Goal: Find specific page/section: Find specific page/section

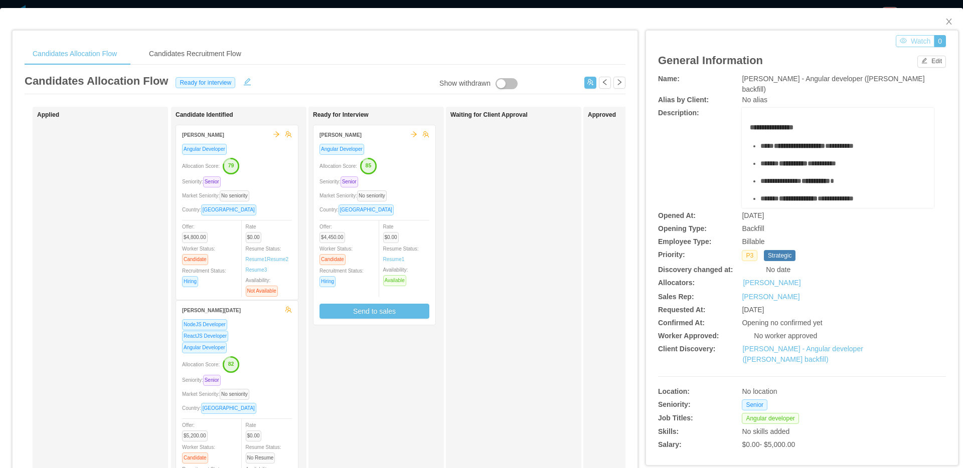
scroll to position [128, 0]
click at [947, 23] on span "Close" at bounding box center [949, 22] width 28 height 28
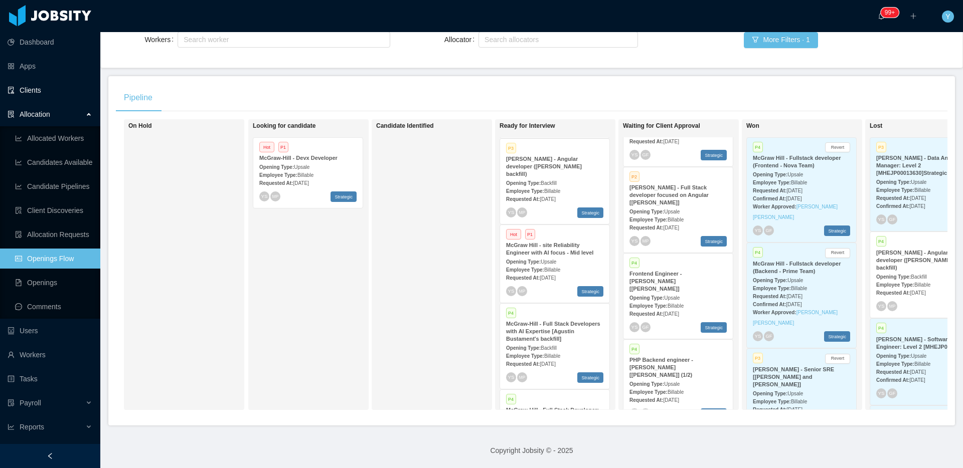
click at [76, 95] on link "Clients" at bounding box center [50, 90] width 85 height 20
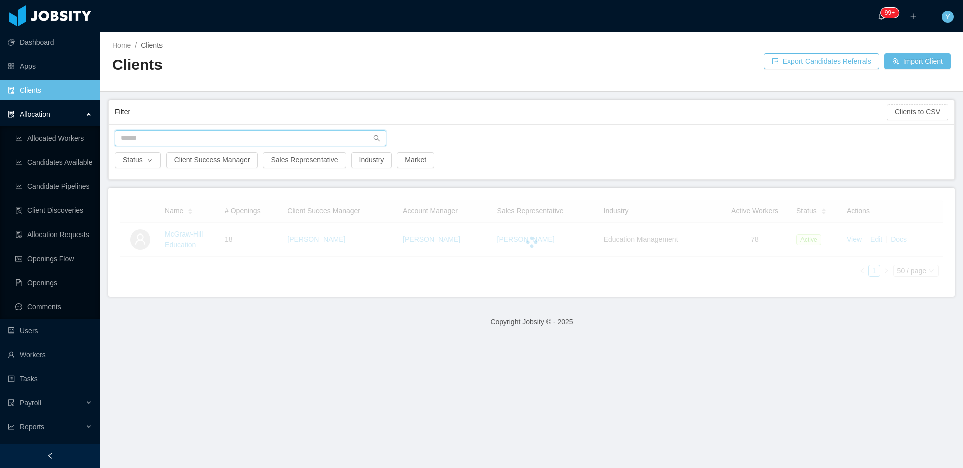
click at [212, 137] on input "text" at bounding box center [250, 138] width 271 height 16
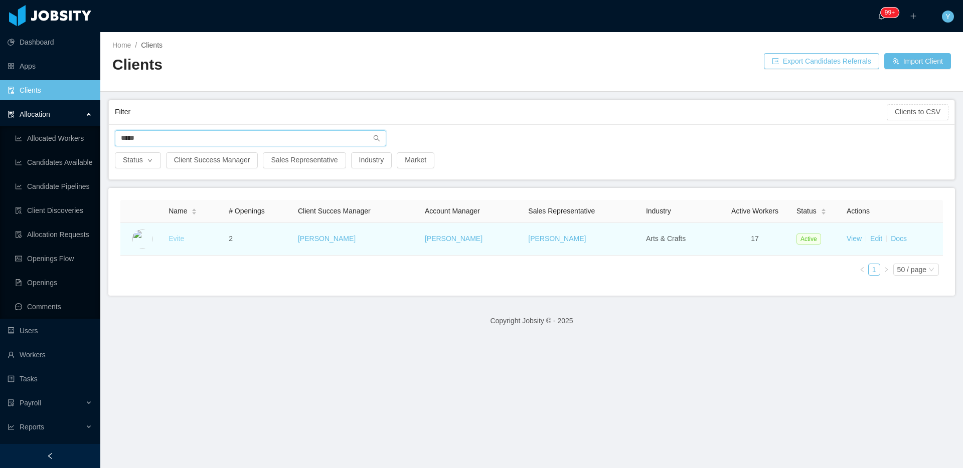
type input "*****"
click at [172, 240] on link "Evite" at bounding box center [177, 239] width 16 height 8
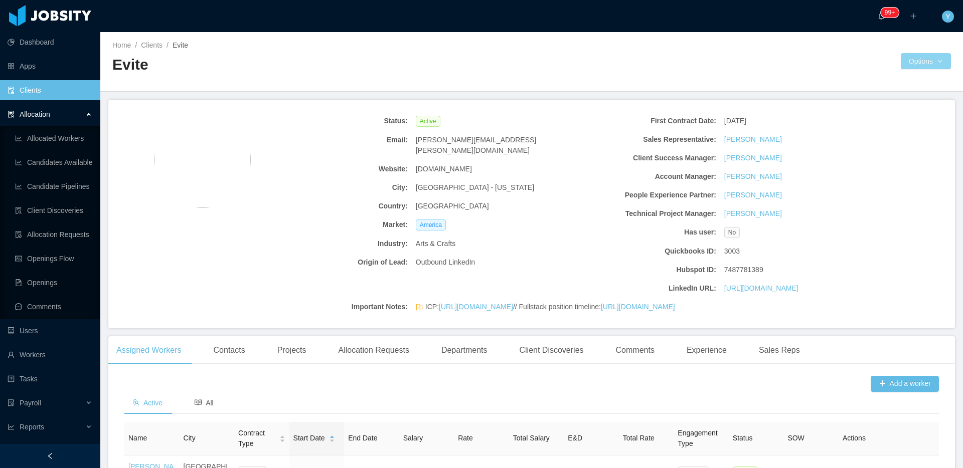
click at [931, 64] on button "Options" at bounding box center [926, 61] width 50 height 16
click at [903, 96] on link "Documents" at bounding box center [887, 104] width 109 height 21
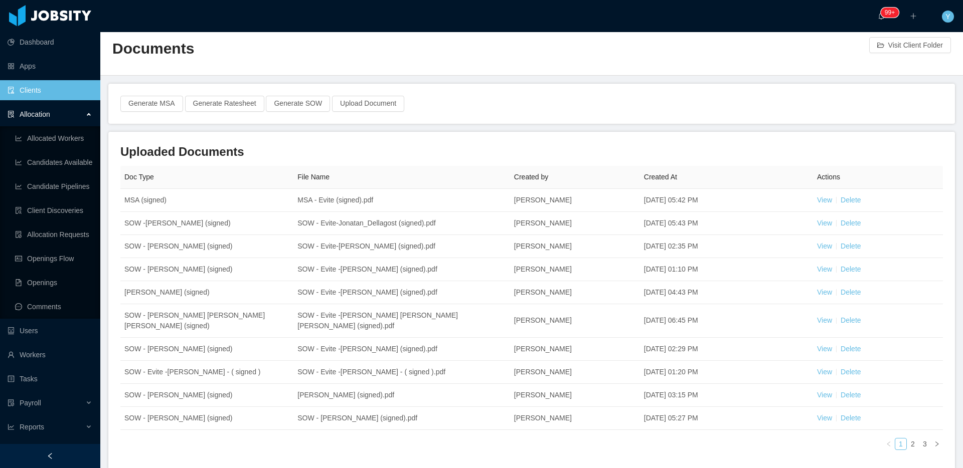
scroll to position [15, 0]
click at [52, 263] on link "Openings Flow" at bounding box center [53, 259] width 77 height 20
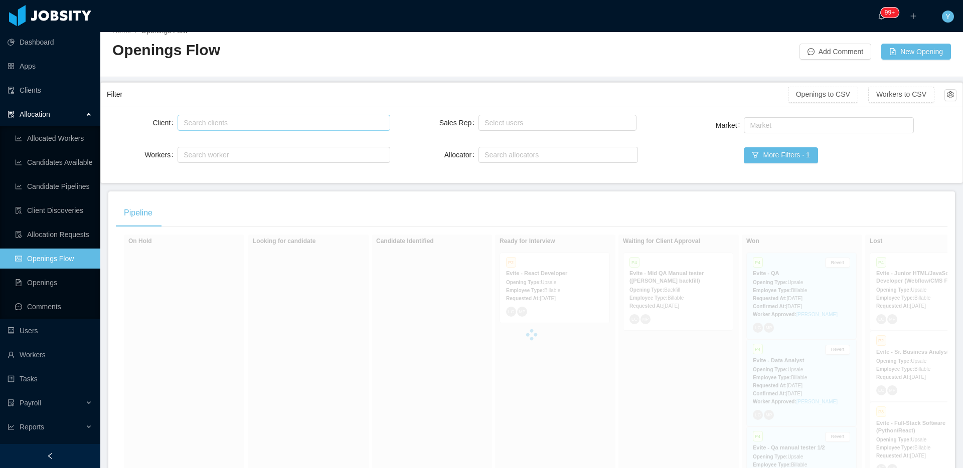
click at [279, 119] on div "Search clients" at bounding box center [282, 123] width 196 height 10
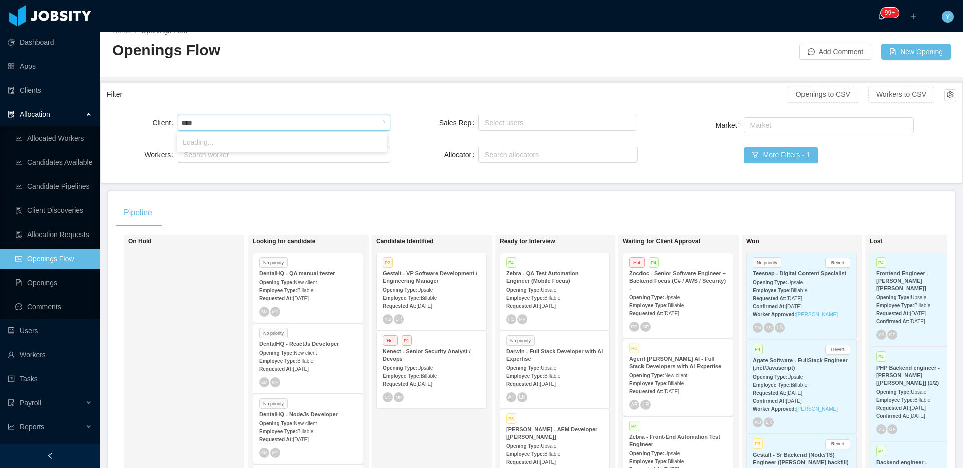
type input "****"
type input "*****"
click at [353, 142] on li "Westlake Chemical" at bounding box center [282, 142] width 211 height 16
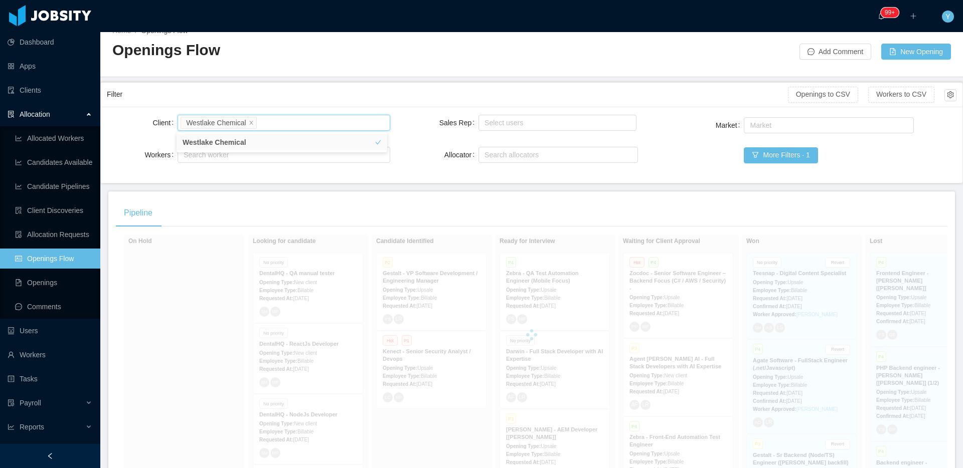
click at [384, 102] on div "Filter" at bounding box center [447, 94] width 681 height 19
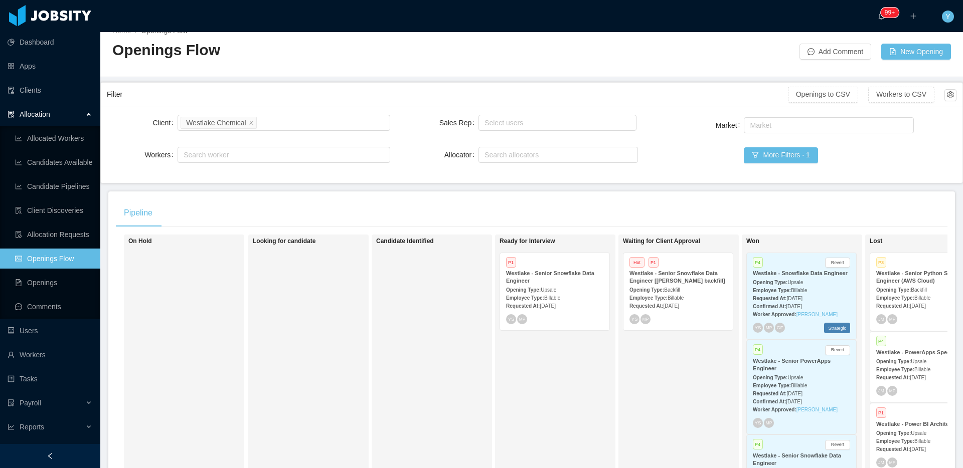
click at [711, 294] on div "Opening Type: Backfill" at bounding box center [677, 289] width 97 height 11
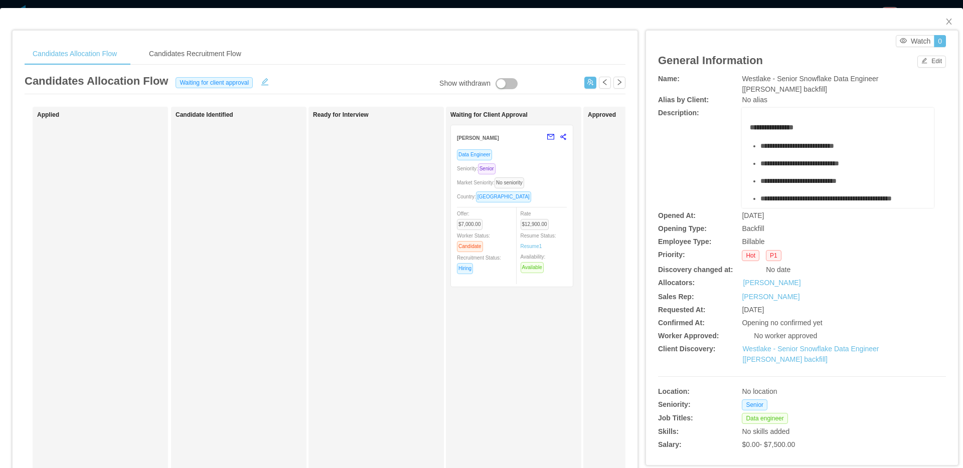
click at [555, 200] on div "Country: [GEOGRAPHIC_DATA]" at bounding box center [512, 197] width 110 height 12
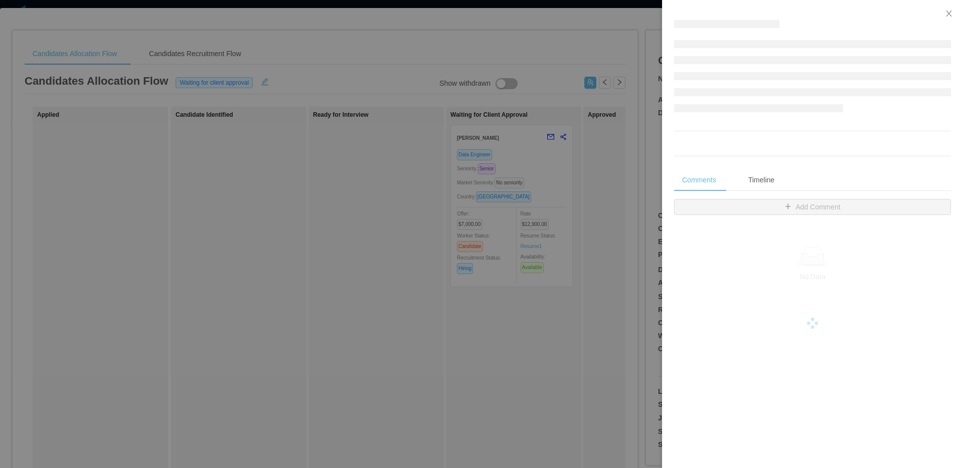
click at [581, 301] on div at bounding box center [481, 234] width 963 height 468
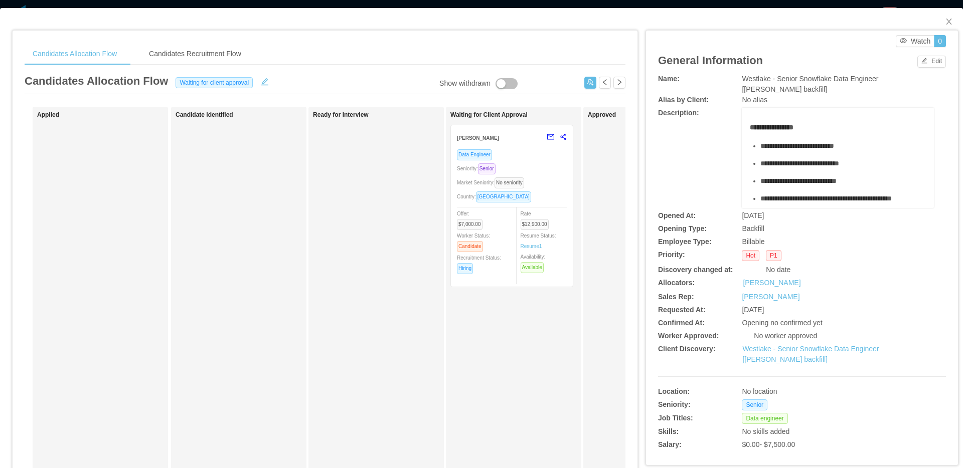
click at [792, 45] on div "Watch 0" at bounding box center [804, 41] width 283 height 12
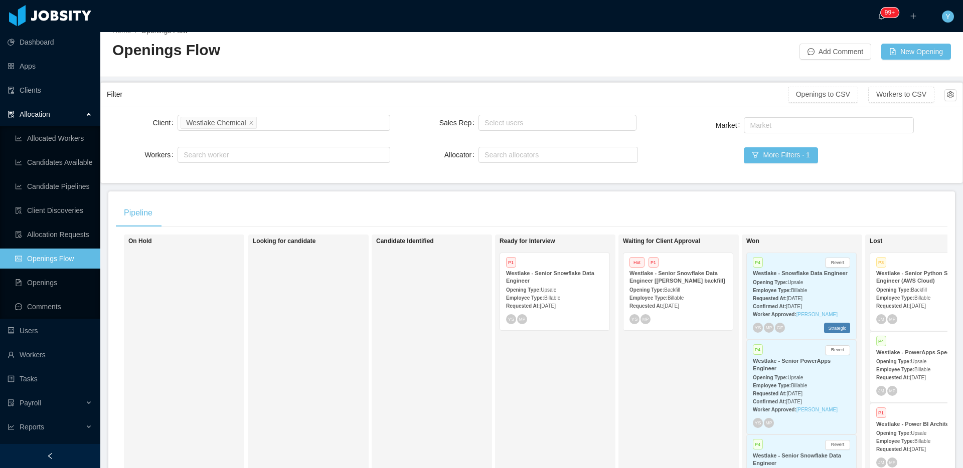
click at [579, 286] on div "Opening Type: Upsale" at bounding box center [554, 289] width 97 height 11
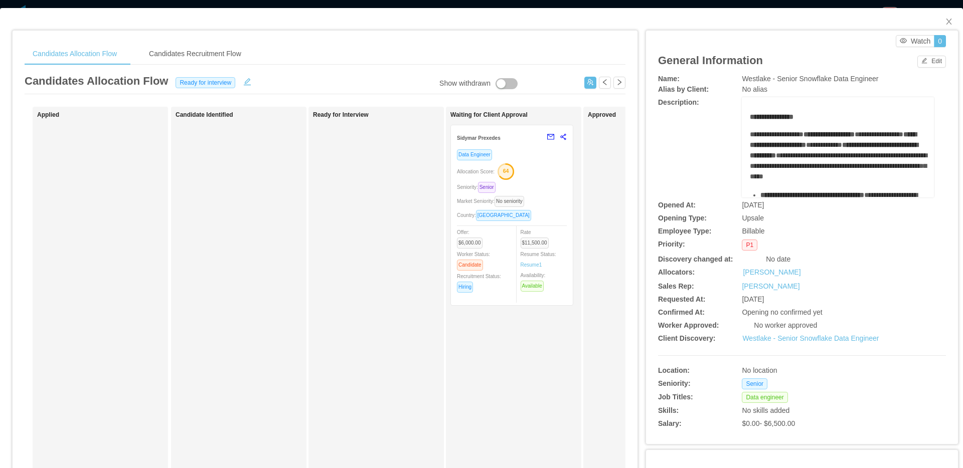
click at [535, 175] on div "Allocation Score: 64" at bounding box center [512, 171] width 110 height 16
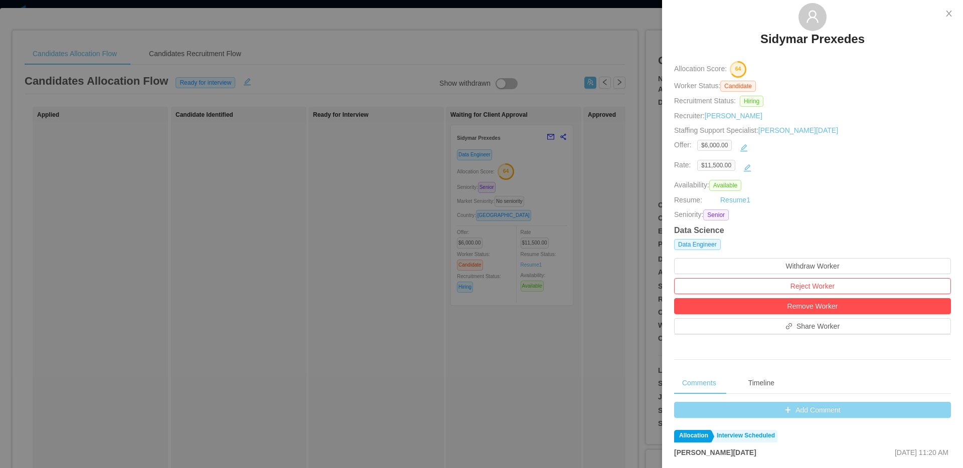
scroll to position [297, 0]
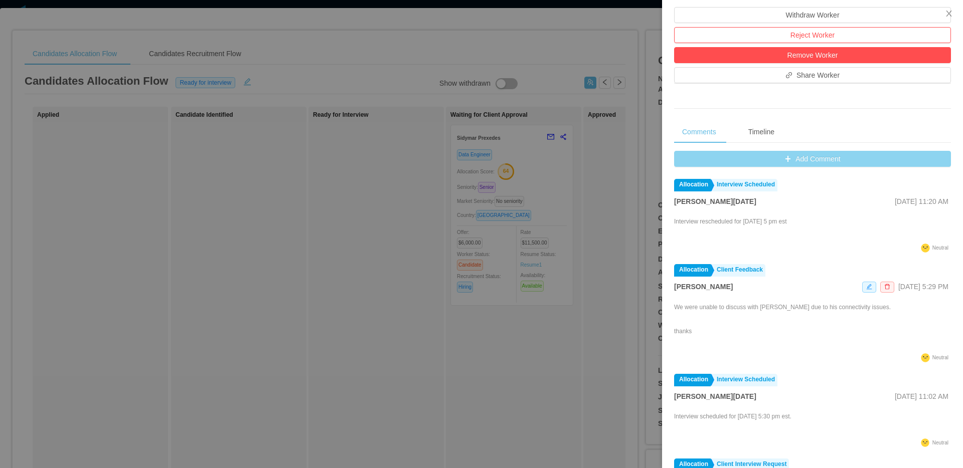
click at [843, 165] on button "Add Comment" at bounding box center [812, 159] width 277 height 16
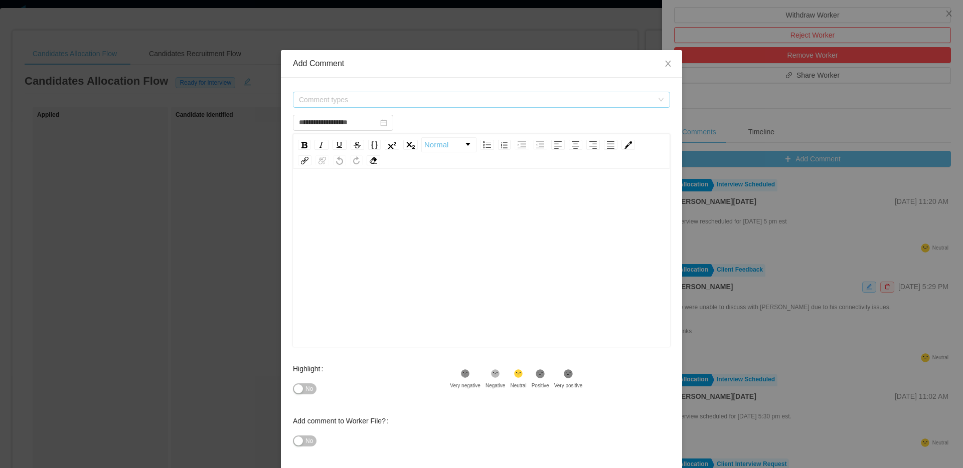
click at [623, 101] on span "Comment types" at bounding box center [476, 100] width 354 height 10
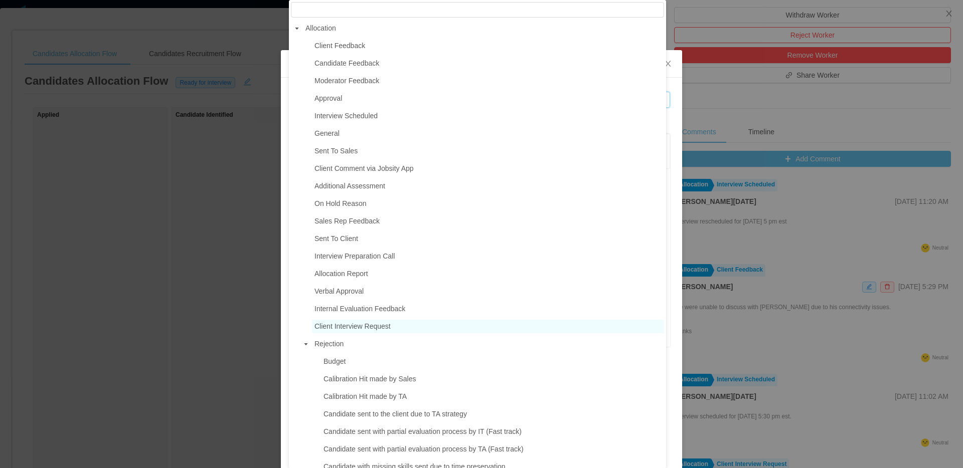
click at [345, 326] on span "Client Interview Request" at bounding box center [352, 326] width 76 height 8
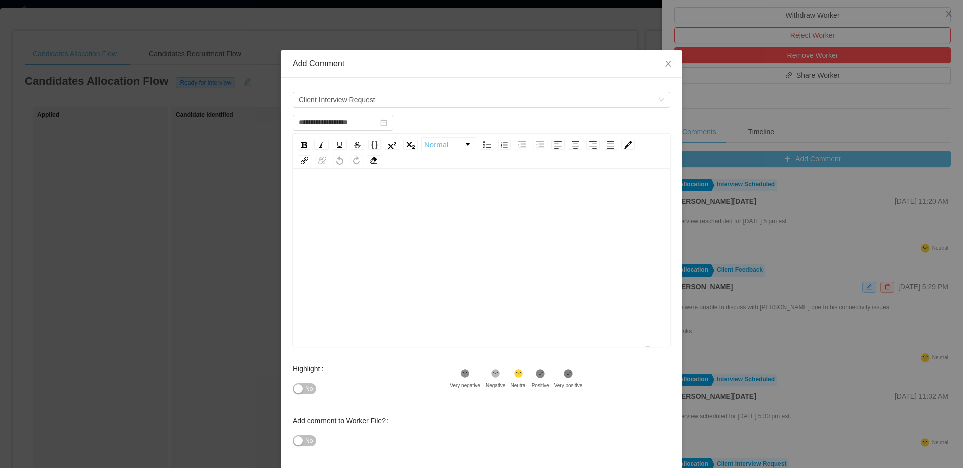
click at [443, 295] on div "To enrich screen reader interactions, please activate Accessibility in Grammarl…" at bounding box center [482, 274] width 362 height 176
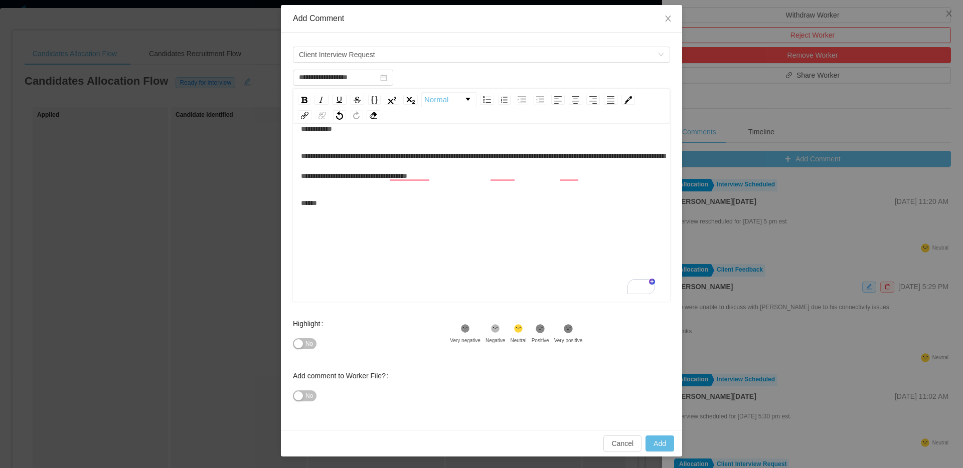
scroll to position [22, 0]
click at [658, 452] on div "Cancel Add" at bounding box center [481, 443] width 401 height 27
click at [664, 441] on button "Add" at bounding box center [659, 443] width 29 height 16
type input "**********"
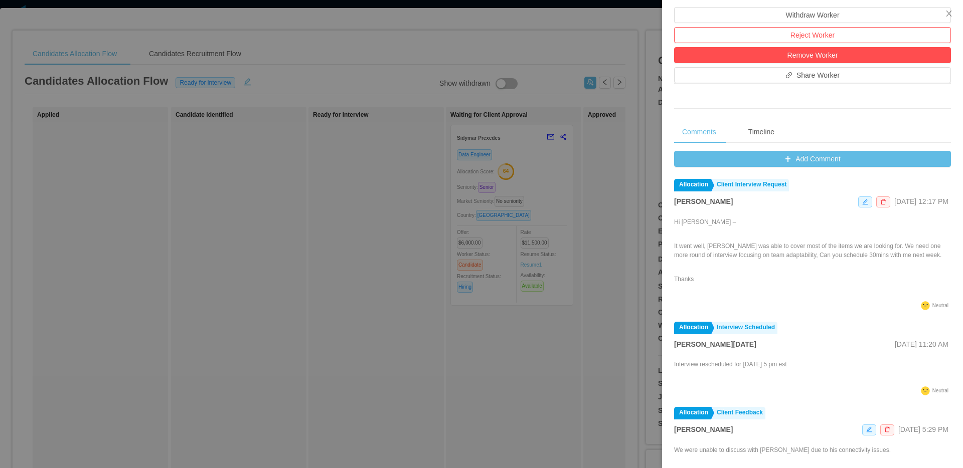
click at [339, 142] on div at bounding box center [481, 234] width 963 height 468
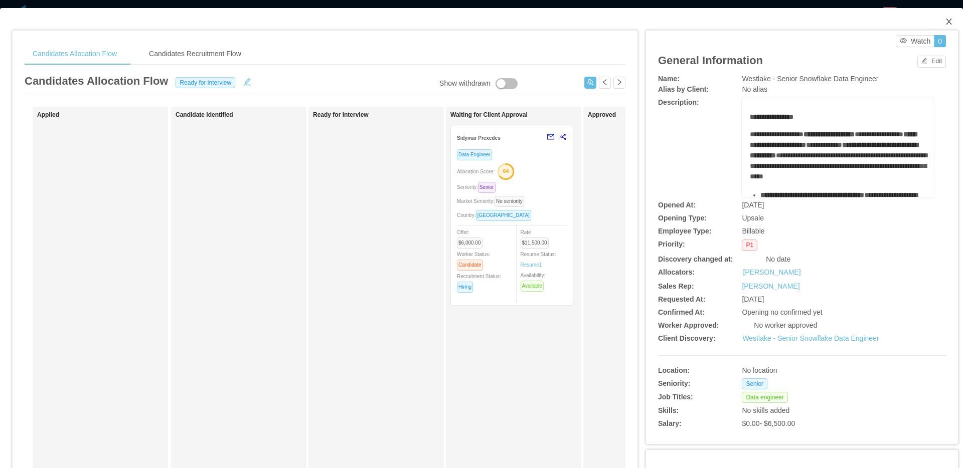
click at [945, 24] on icon "icon: close" at bounding box center [949, 22] width 8 height 8
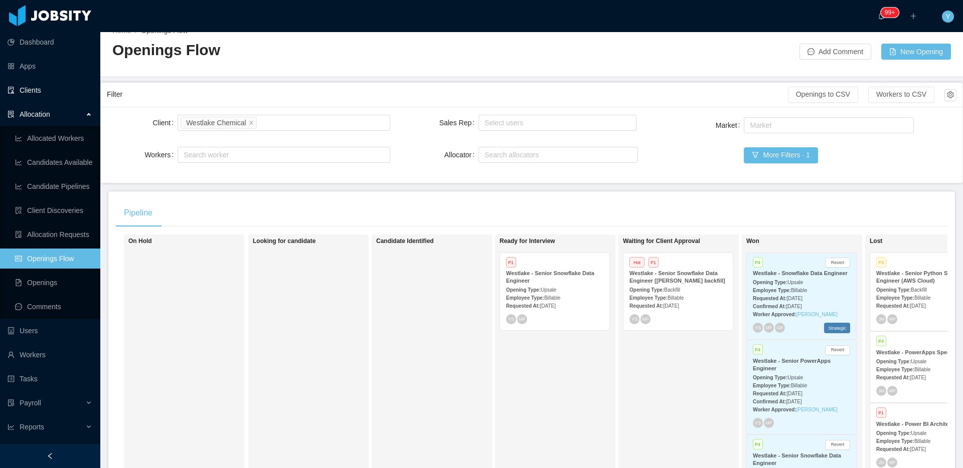
click at [56, 92] on link "Clients" at bounding box center [50, 90] width 85 height 20
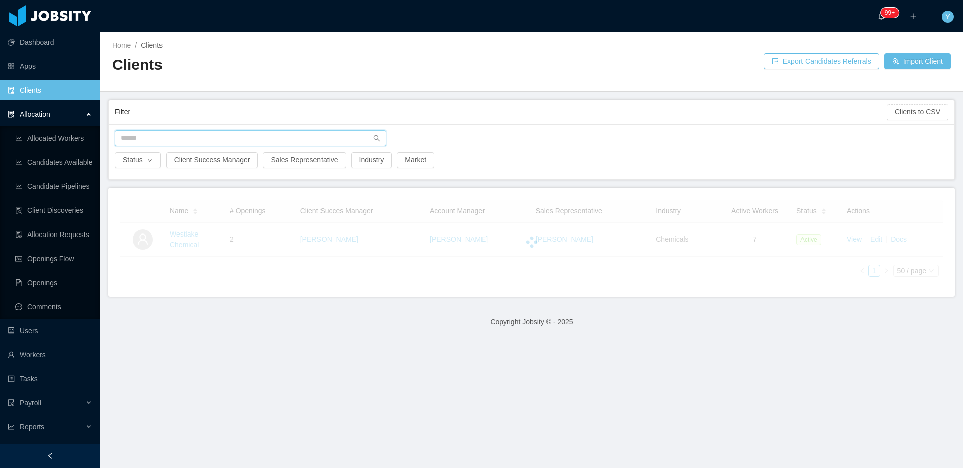
click at [233, 139] on input "text" at bounding box center [250, 138] width 271 height 16
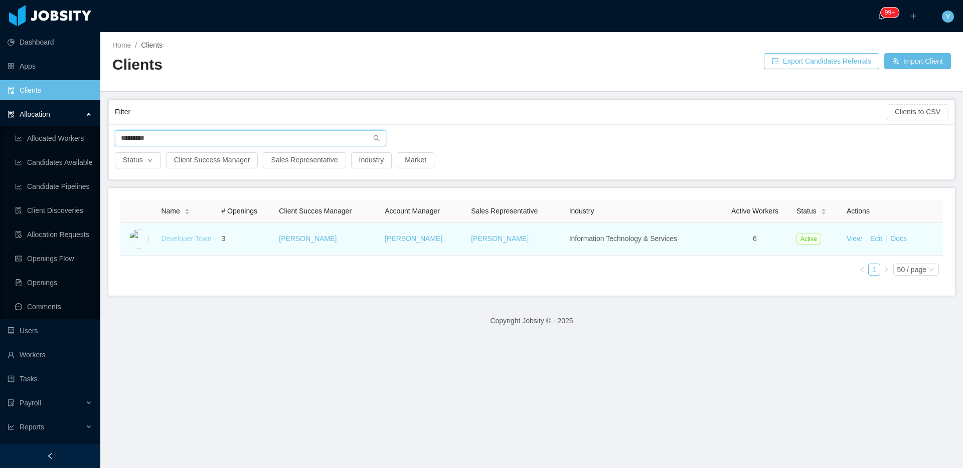
type input "*********"
click at [183, 237] on link "Developer Town" at bounding box center [186, 239] width 50 height 8
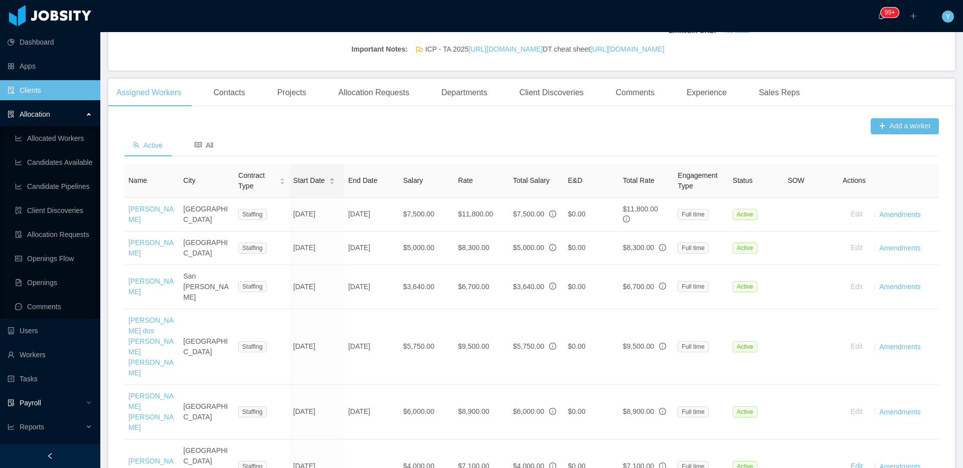
scroll to position [271, 0]
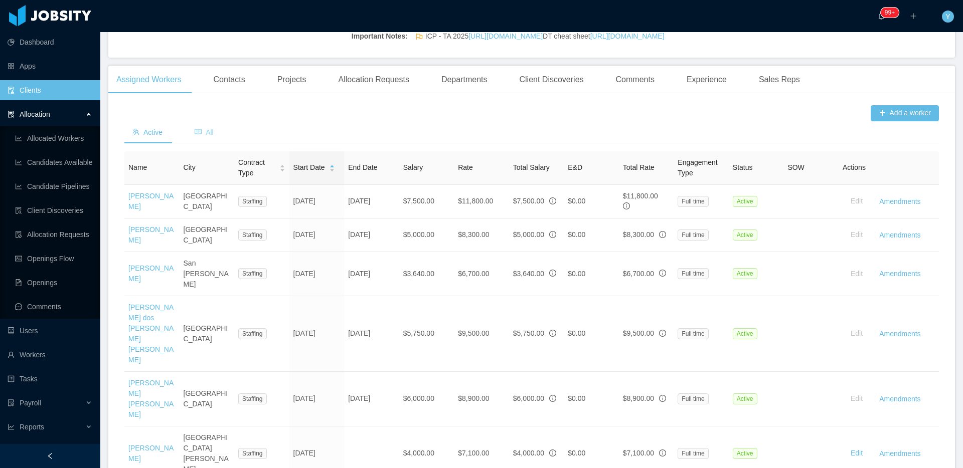
click at [205, 136] on span "All" at bounding box center [204, 132] width 19 height 8
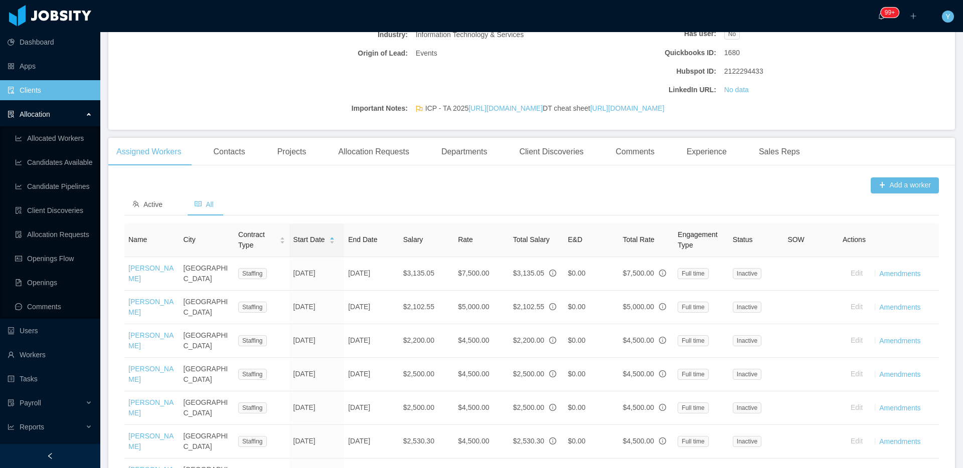
scroll to position [1466, 0]
